Goal: Task Accomplishment & Management: Manage account settings

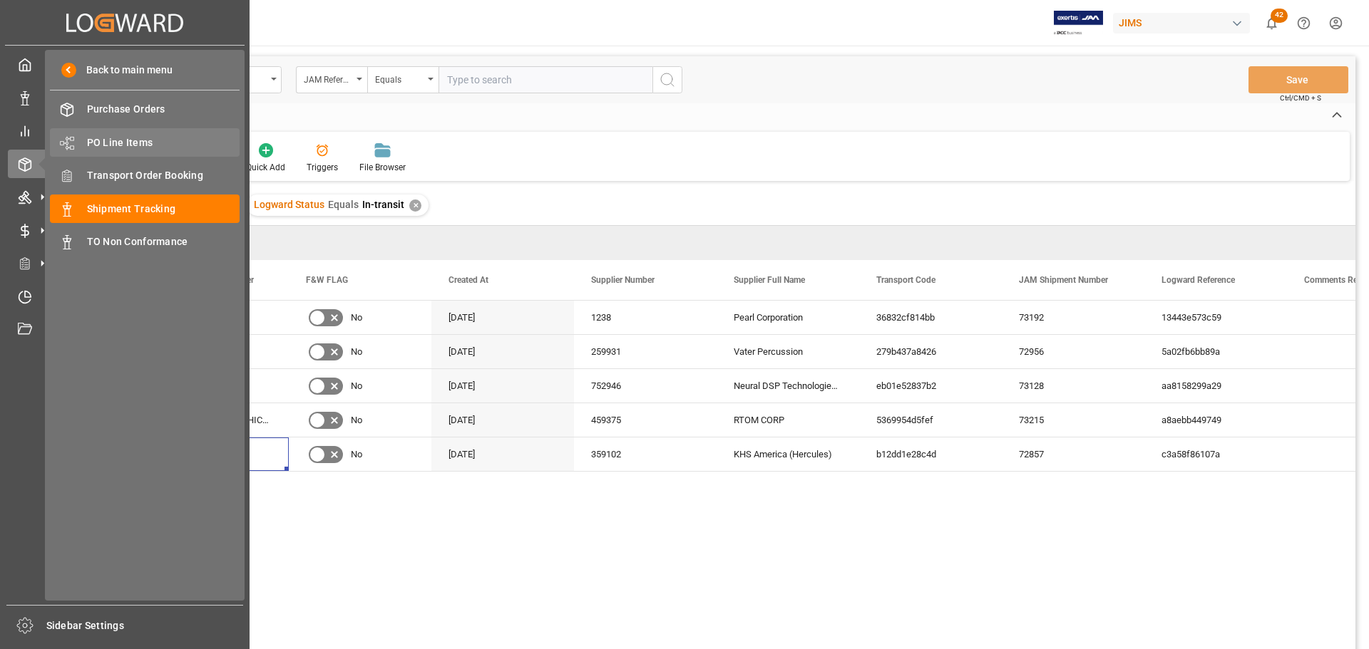
click at [148, 149] on span "PO Line Items" at bounding box center [163, 142] width 153 height 15
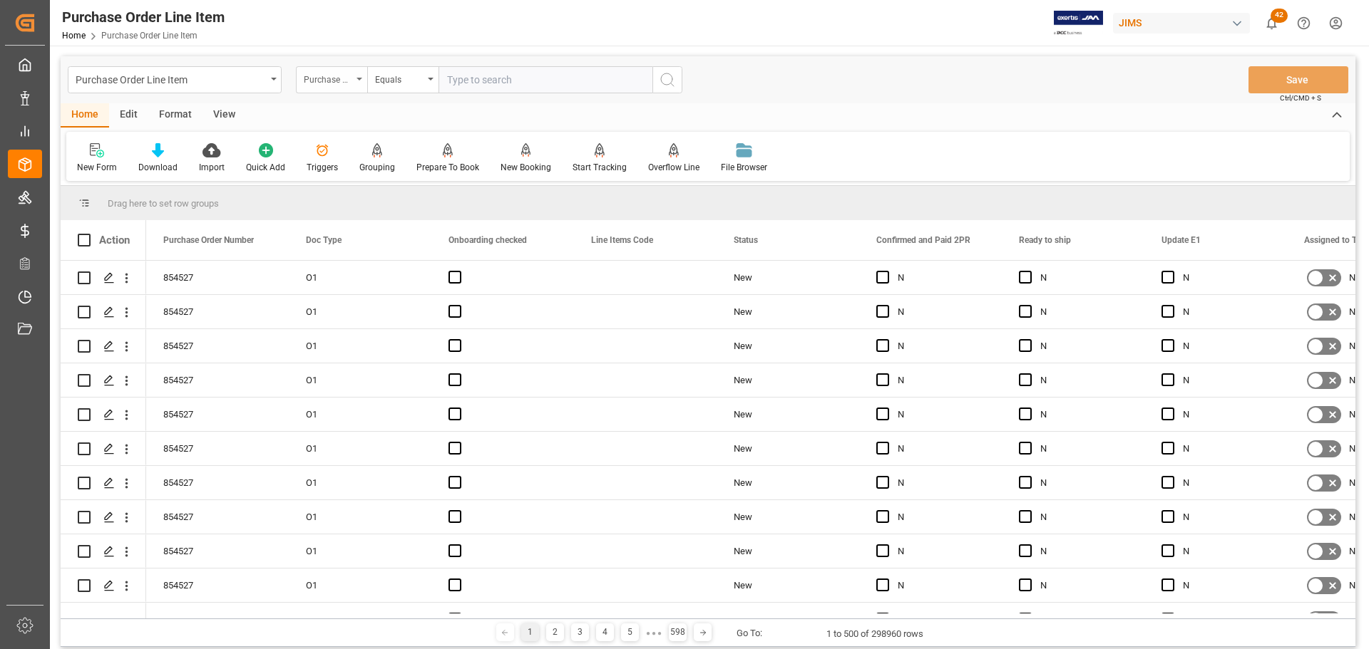
click at [340, 71] on div "Purchase Order Number" at bounding box center [328, 78] width 48 height 16
click at [348, 83] on div "Purchase Order Number" at bounding box center [328, 78] width 48 height 16
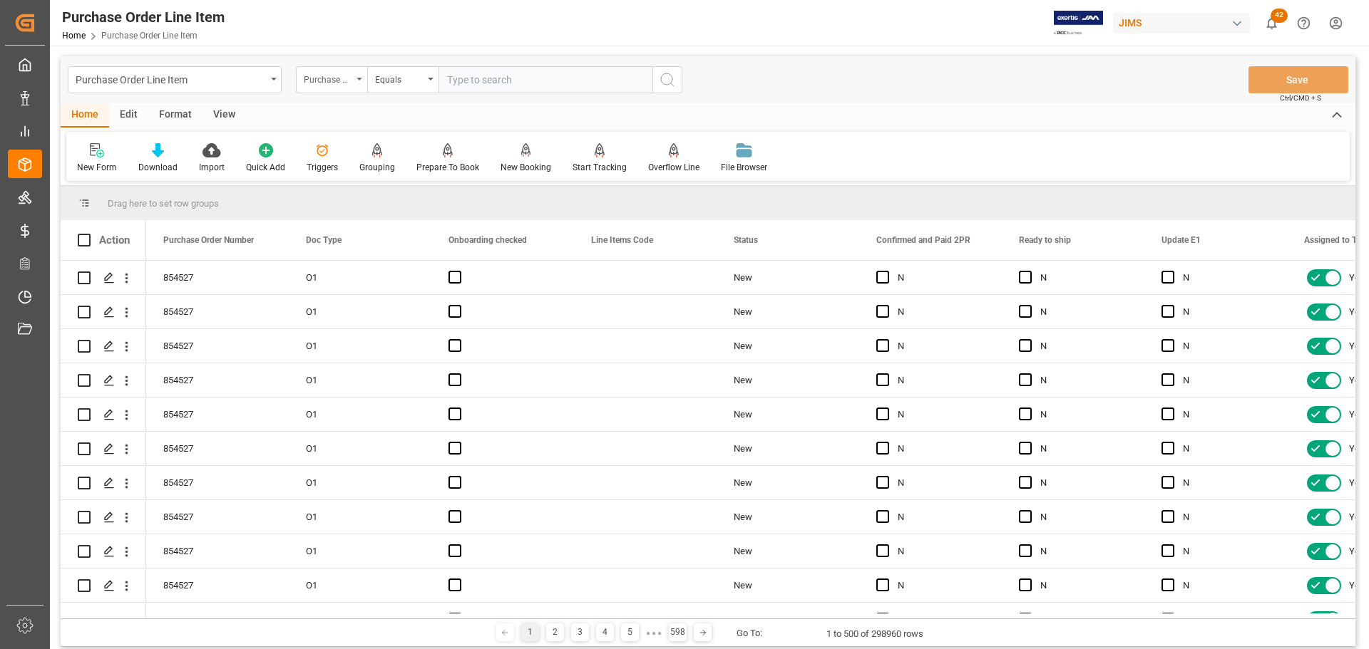
click at [337, 85] on div "Purchase Order Number" at bounding box center [328, 78] width 48 height 16
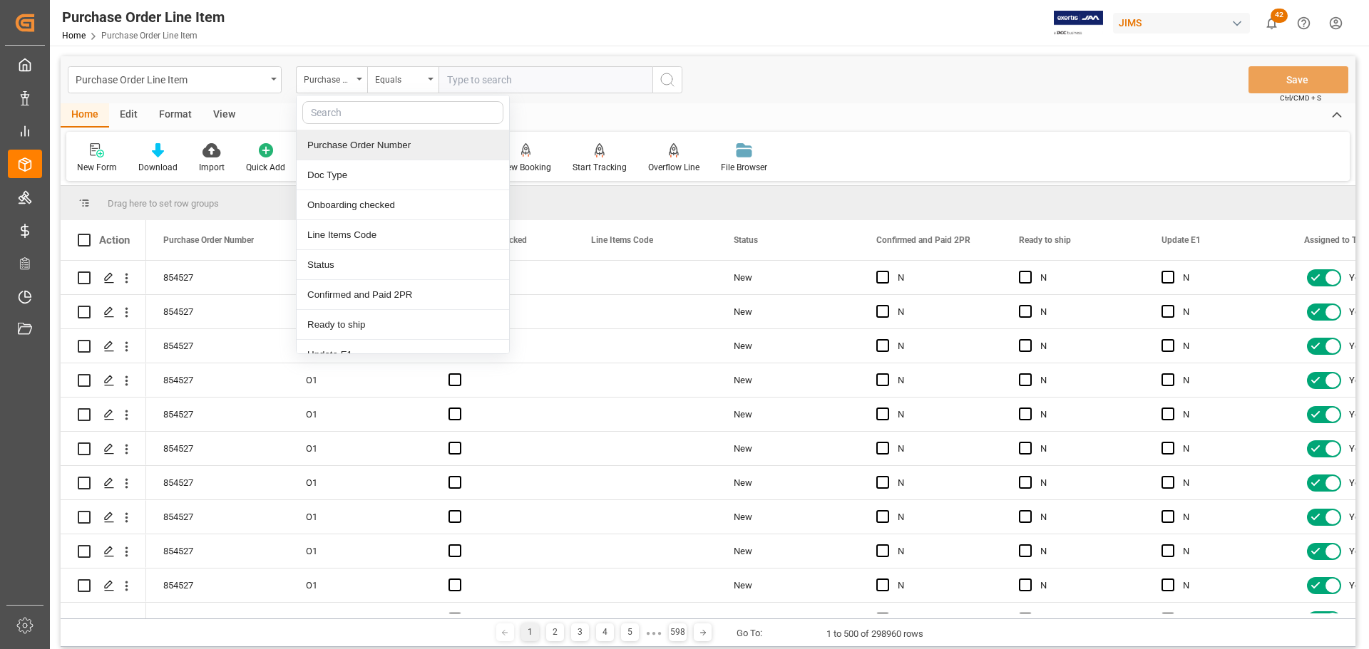
click at [352, 115] on input "text" at bounding box center [402, 112] width 201 height 23
type input "shipment"
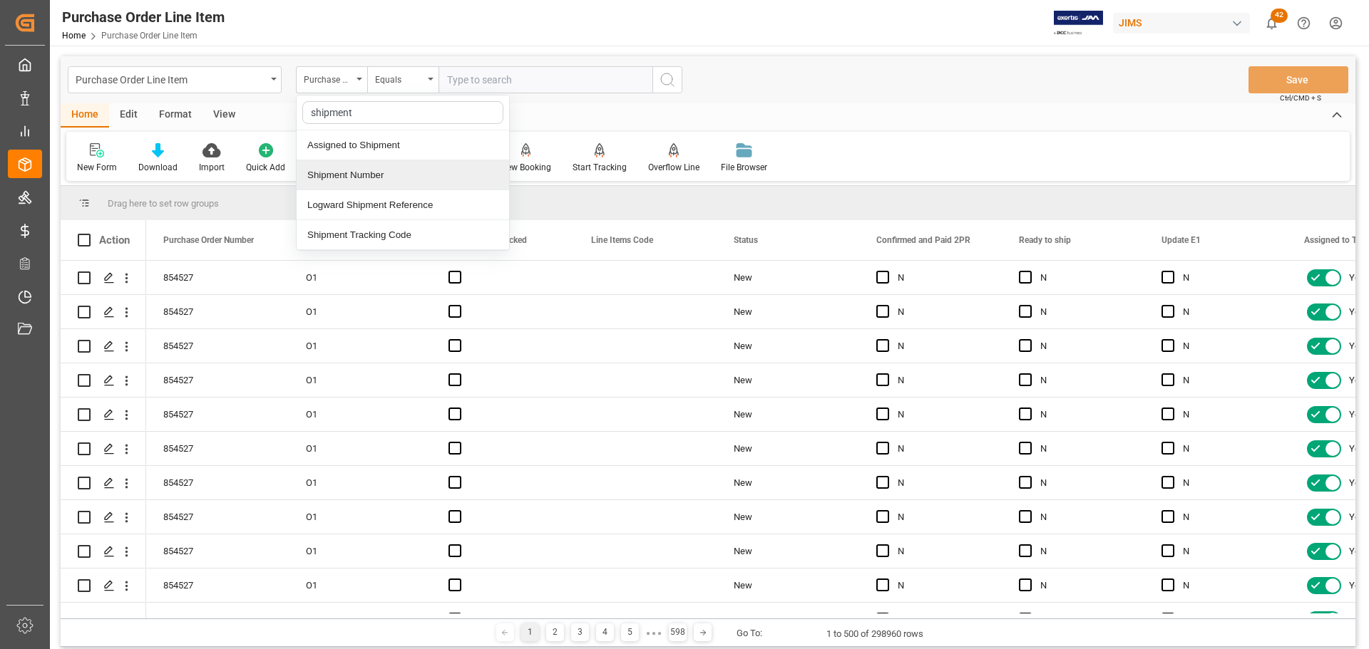
click at [350, 178] on div "Shipment Number" at bounding box center [403, 175] width 212 height 30
click at [512, 86] on input "text" at bounding box center [545, 79] width 214 height 27
type input "73019"
click at [669, 86] on icon "search button" at bounding box center [667, 79] width 17 height 17
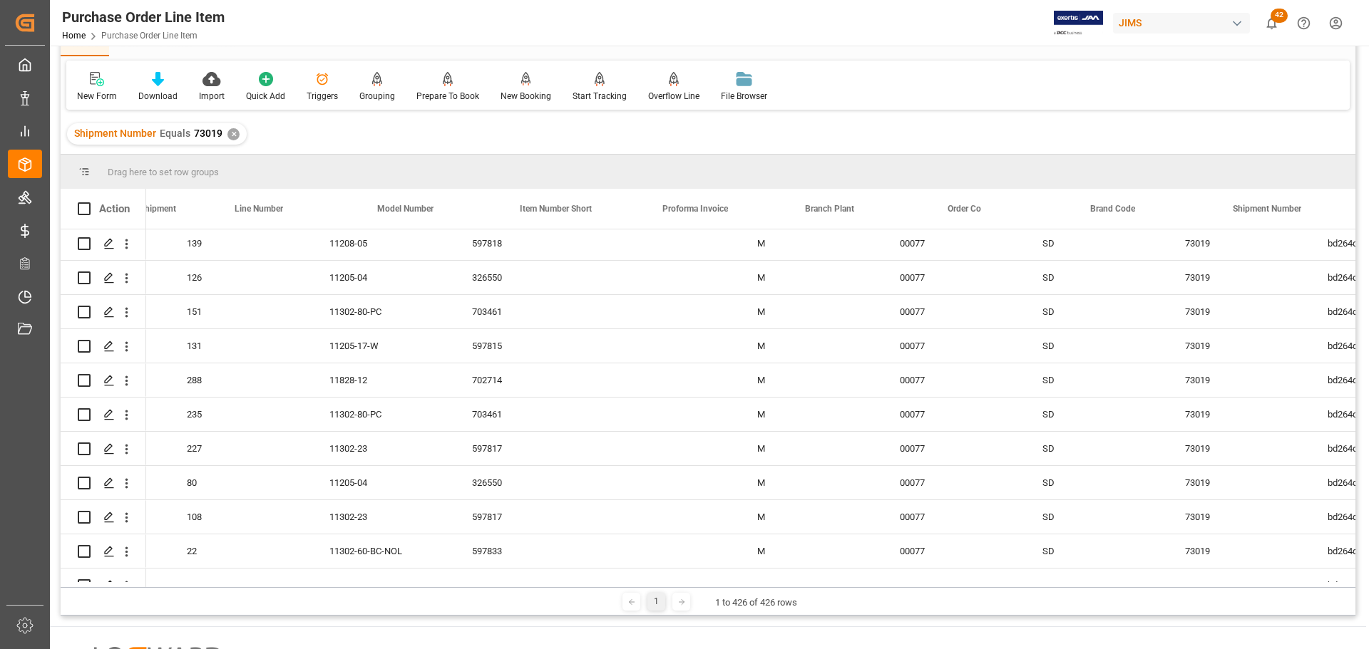
scroll to position [0, 1316]
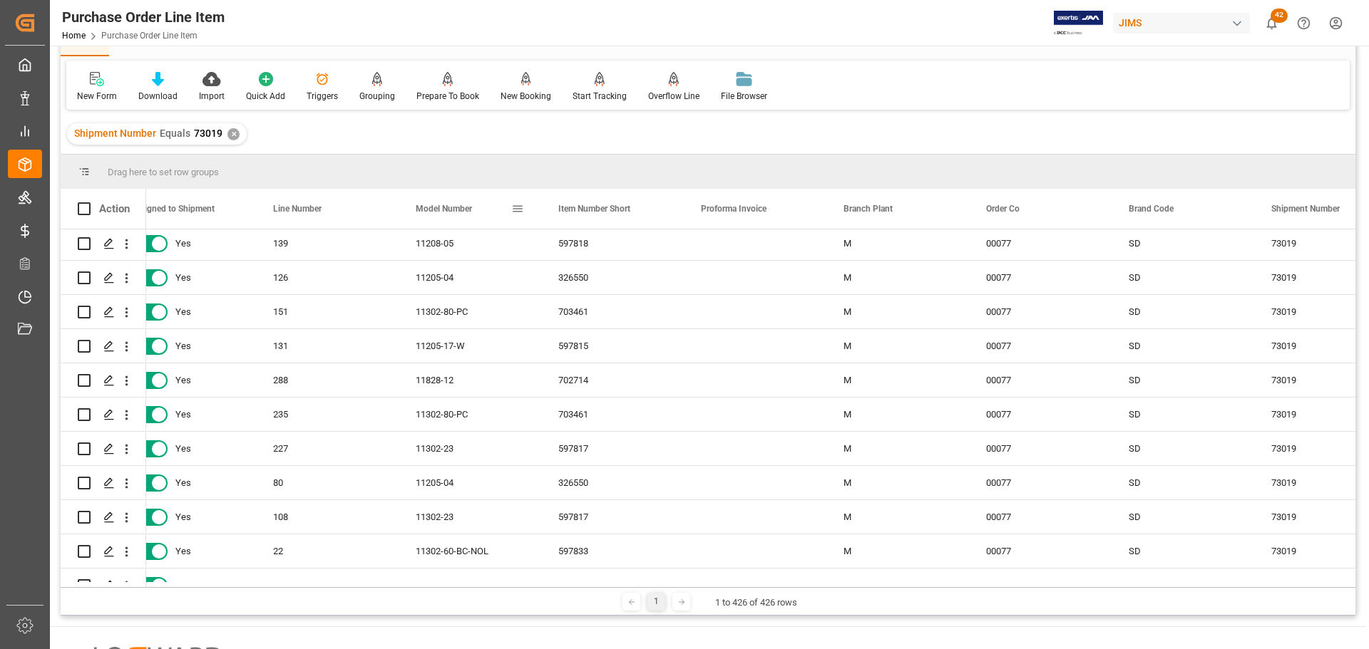
click at [520, 207] on span at bounding box center [517, 208] width 13 height 13
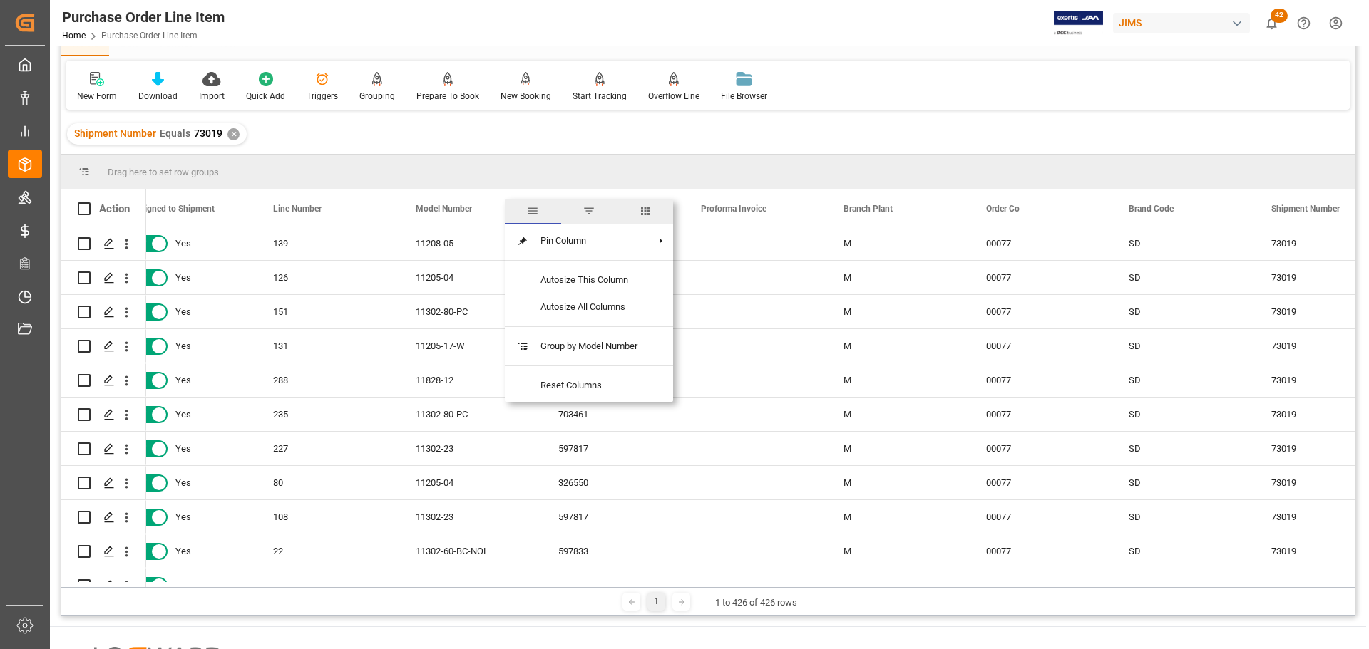
click at [588, 217] on span "filter" at bounding box center [588, 211] width 13 height 13
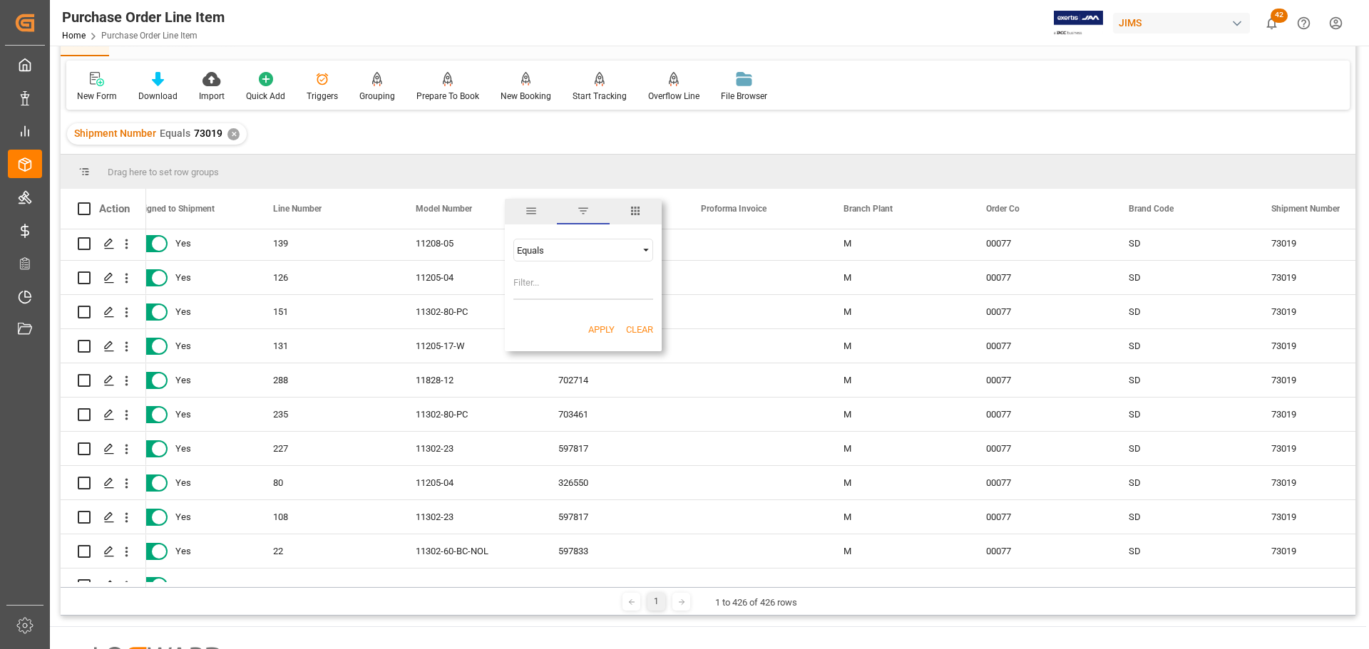
click at [586, 238] on div "Equals AND OR Equals" at bounding box center [583, 269] width 157 height 84
click at [584, 245] on div "Equals" at bounding box center [577, 250] width 120 height 11
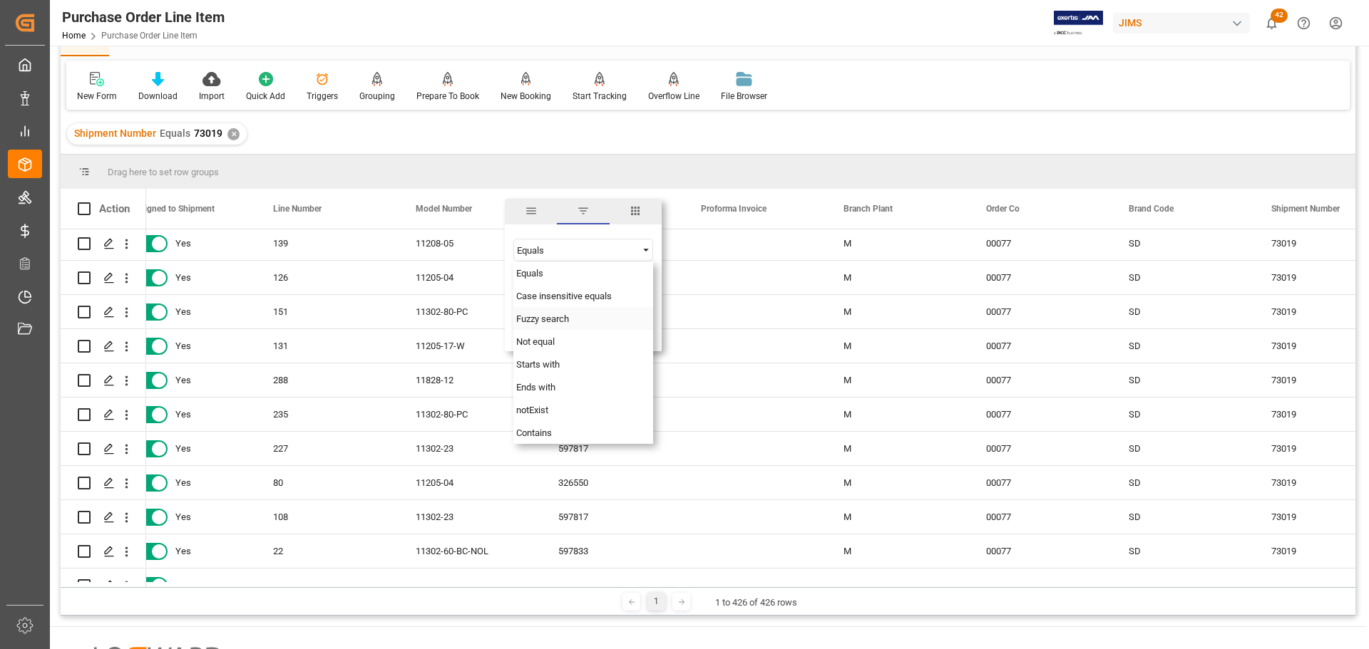
click at [560, 321] on span "Fuzzy search" at bounding box center [542, 319] width 53 height 11
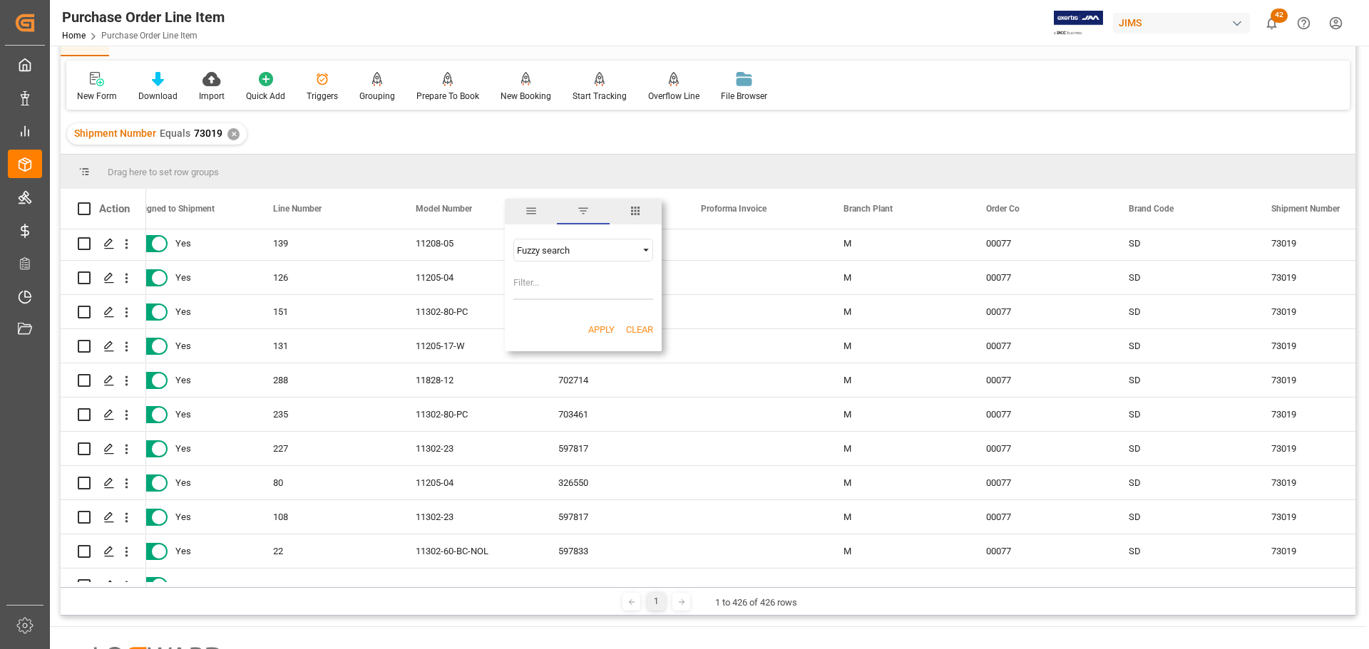
click at [547, 293] on input "Filter Value" at bounding box center [583, 286] width 140 height 29
paste input "11901-004-B"
type input "11901-004-B"
click at [597, 331] on button "Apply" at bounding box center [601, 330] width 26 height 14
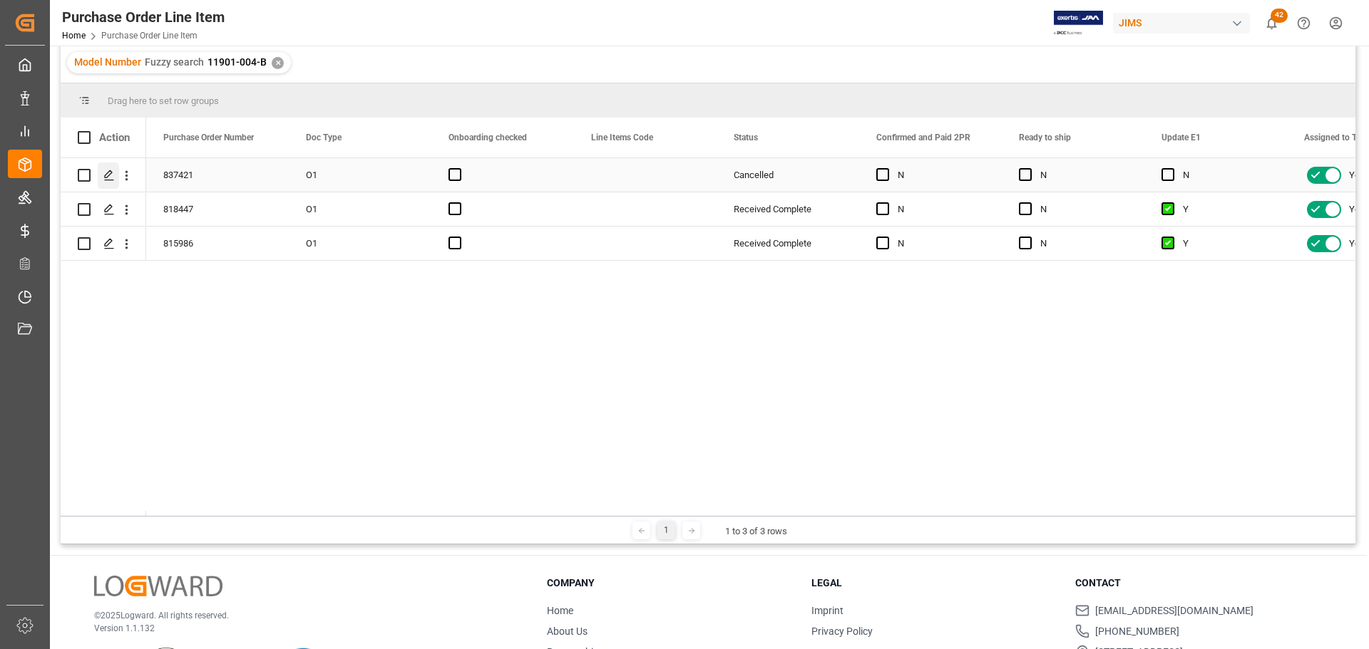
click at [109, 180] on line "Press SPACE to select this row." at bounding box center [109, 180] width 9 height 0
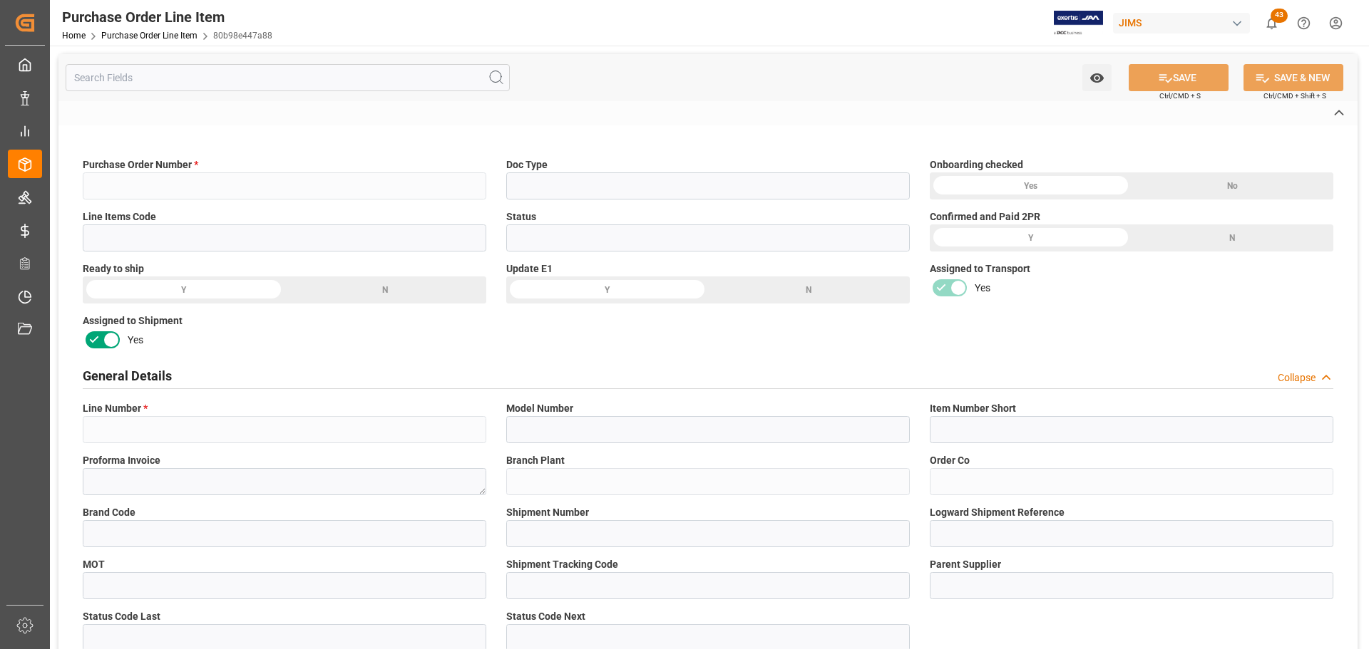
type input "837421"
type input "O1"
type input "Cancelled"
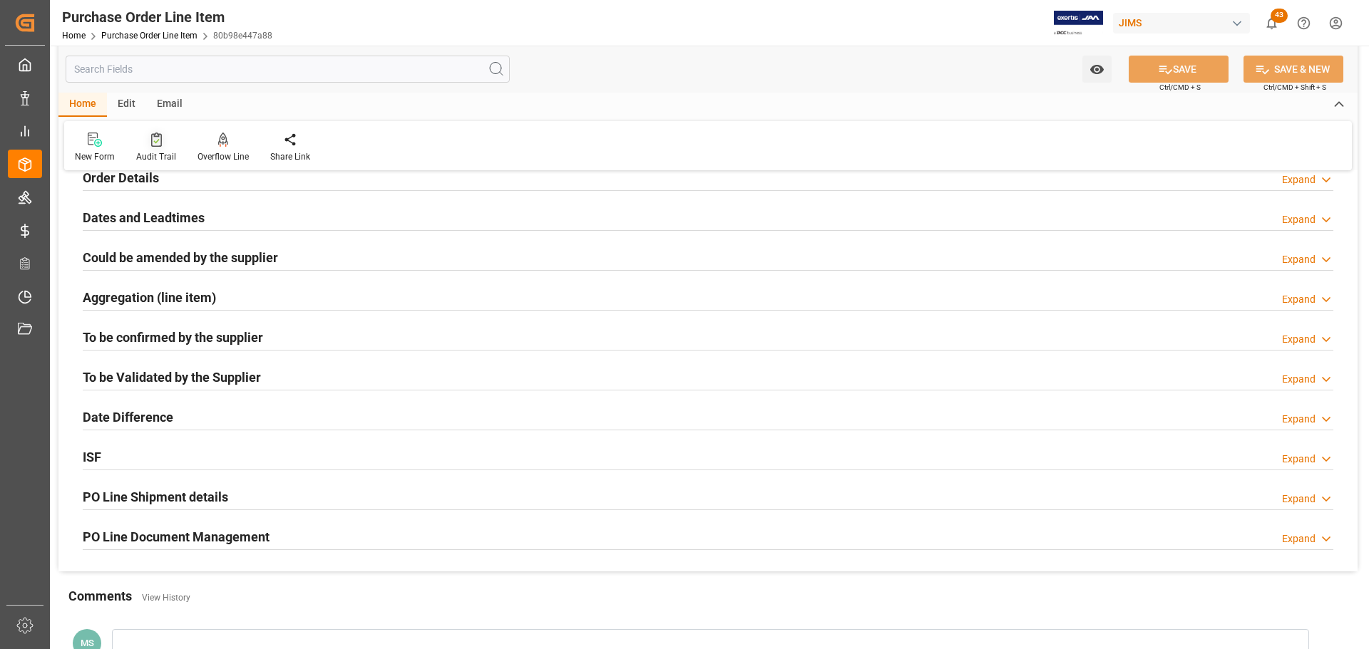
click at [163, 146] on div at bounding box center [156, 139] width 40 height 15
